Goal: Find specific page/section: Find specific page/section

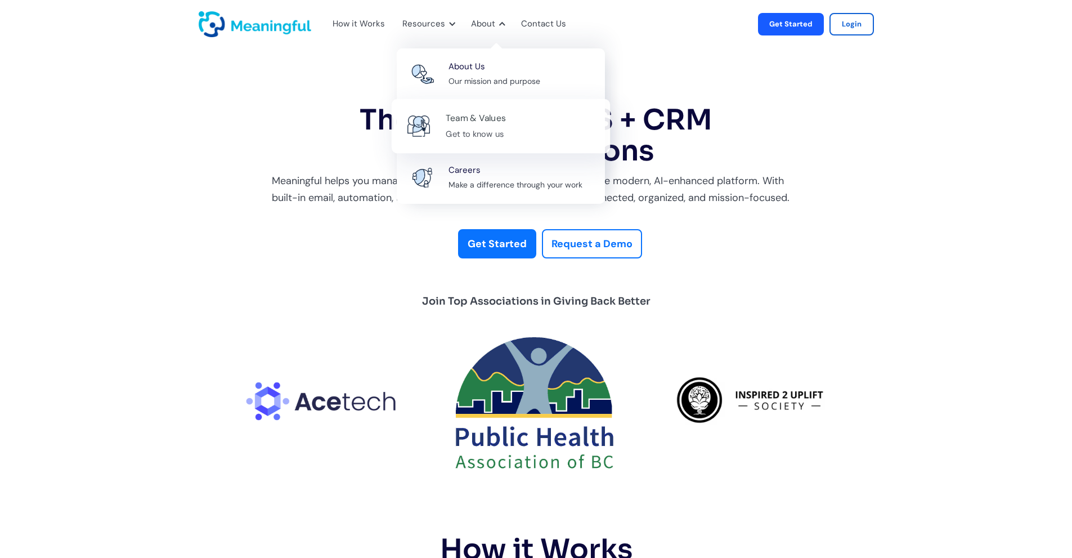
click at [482, 122] on div "Team & Values" at bounding box center [476, 118] width 60 height 15
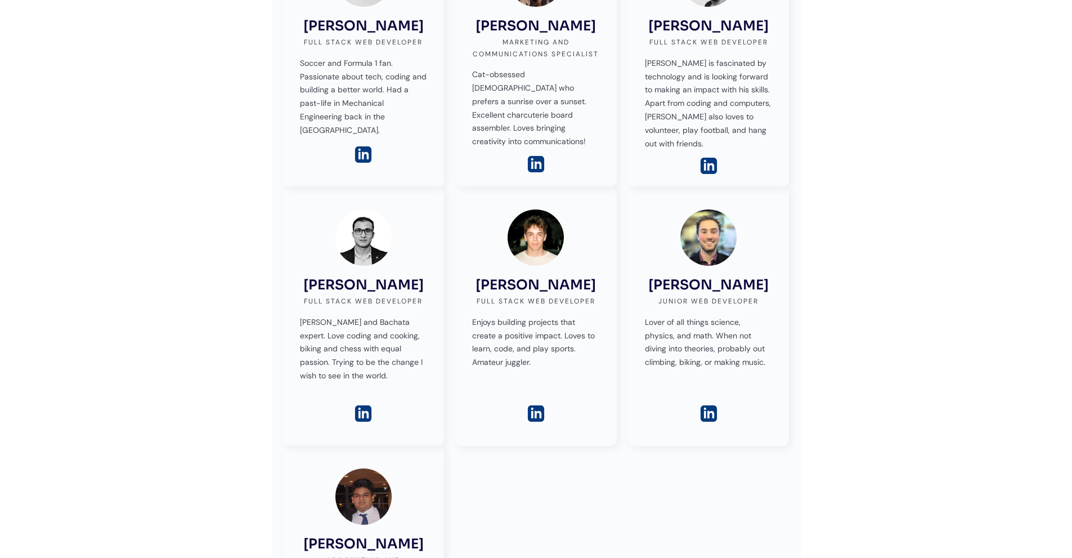
scroll to position [901, 0]
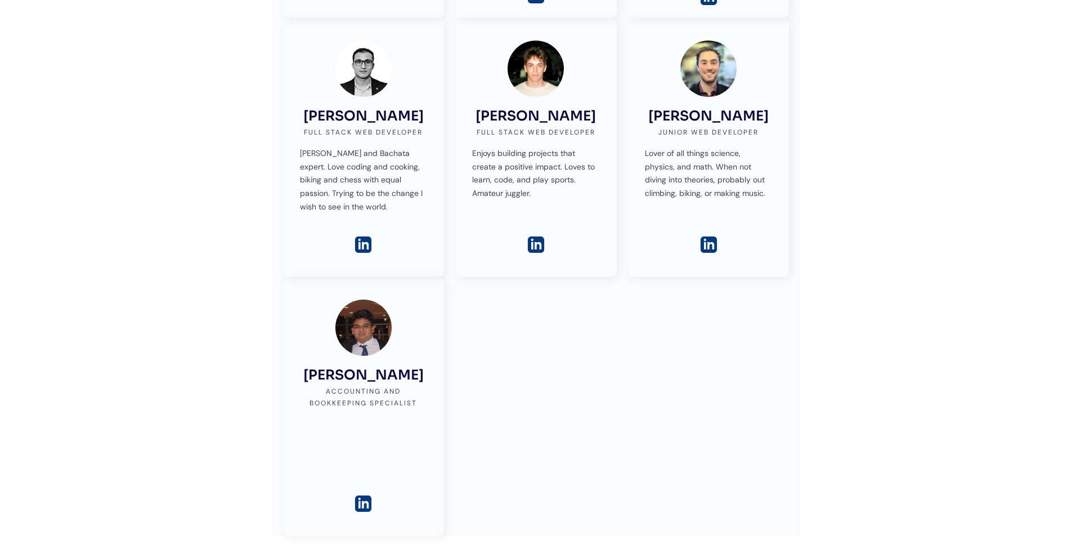
click at [362, 494] on img at bounding box center [363, 504] width 20 height 20
click at [364, 494] on img at bounding box center [363, 504] width 20 height 20
